Goal: Find specific page/section: Find specific page/section

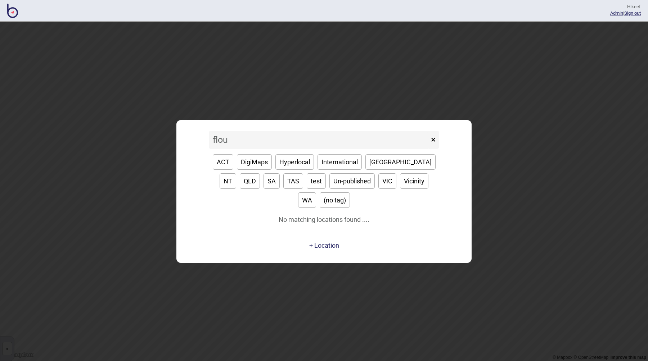
type input "flour"
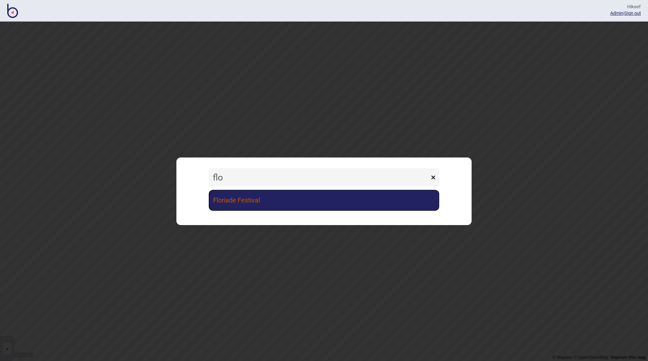
type input "flo"
click at [234, 205] on link "Floriade Festival" at bounding box center [324, 200] width 230 height 21
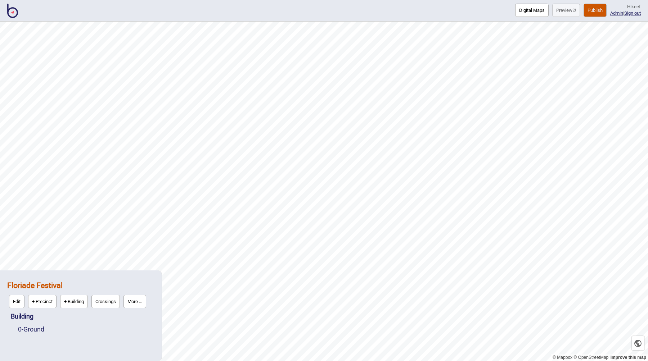
click at [143, 300] on button "More ..." at bounding box center [134, 301] width 23 height 13
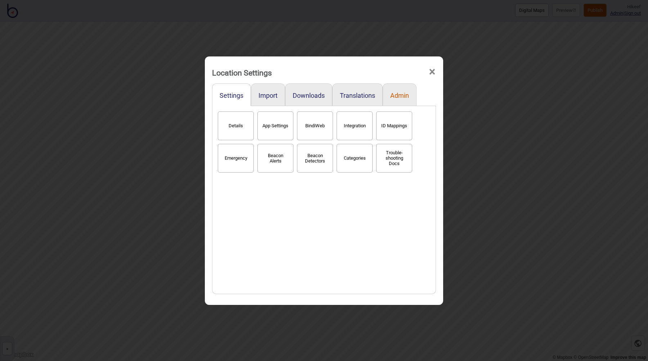
click at [392, 96] on button "Admin" at bounding box center [399, 96] width 19 height 8
click at [313, 129] on button "Snapshots" at bounding box center [315, 126] width 36 height 29
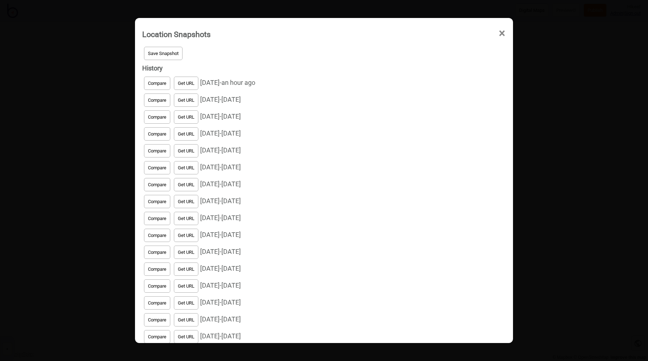
click at [189, 81] on button "Get URL" at bounding box center [186, 83] width 24 height 13
click at [193, 81] on button "Copy URL" at bounding box center [187, 83] width 27 height 13
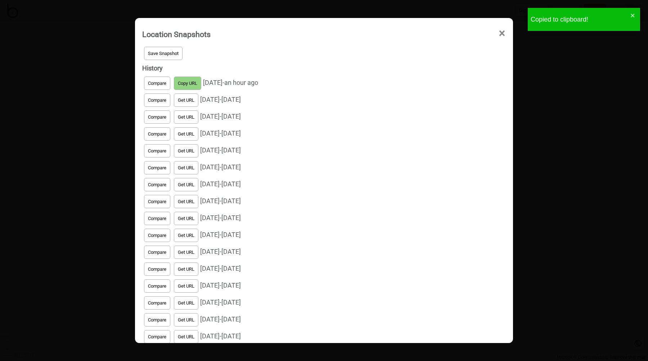
click at [584, 81] on div "Location Snapshots × Save Snapshot History Compare Copy URL [DATE] - an hour ag…" at bounding box center [324, 180] width 648 height 361
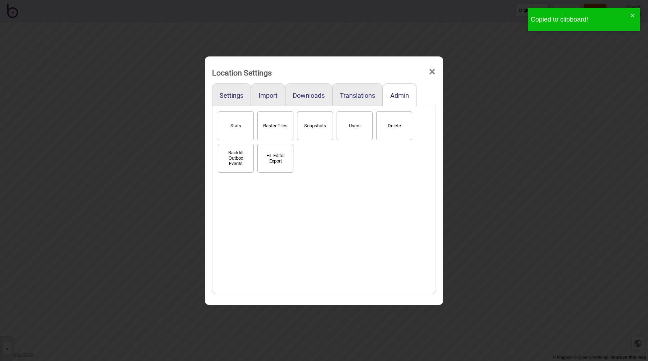
click at [480, 52] on div "Location Settings × Settings Import Downloads Translations Admin Stats Raster T…" at bounding box center [324, 180] width 648 height 361
